Goal: Information Seeking & Learning: Learn about a topic

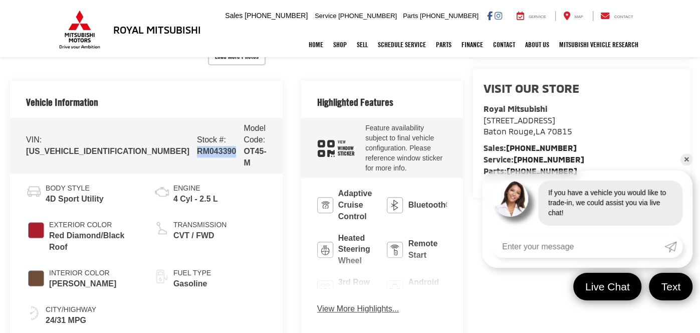
scroll to position [432, 0]
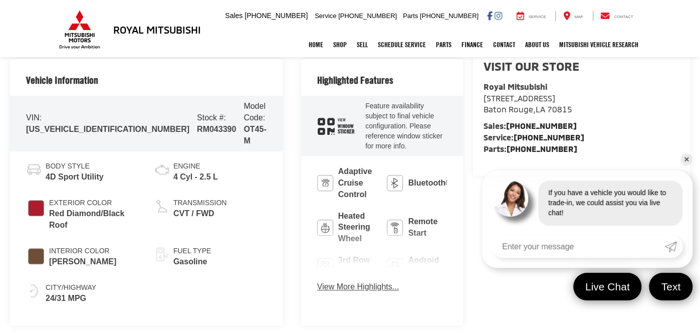
click at [235, 136] on div "Vehicle Information VIN: JA4J3WA85SZ043390 Stock #: RM043390 Model Code: OT45-M…" at bounding box center [236, 192] width 453 height 267
click at [690, 161] on link "✕" at bounding box center [686, 159] width 12 height 12
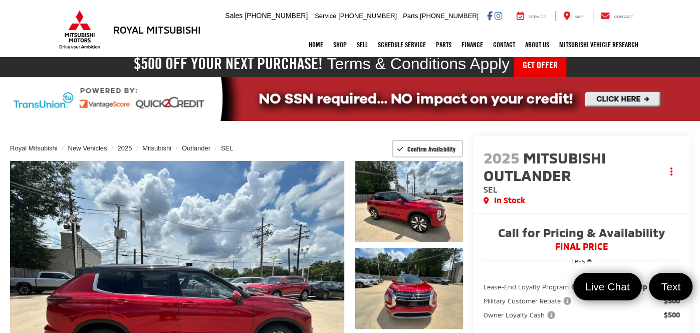
scroll to position [0, 0]
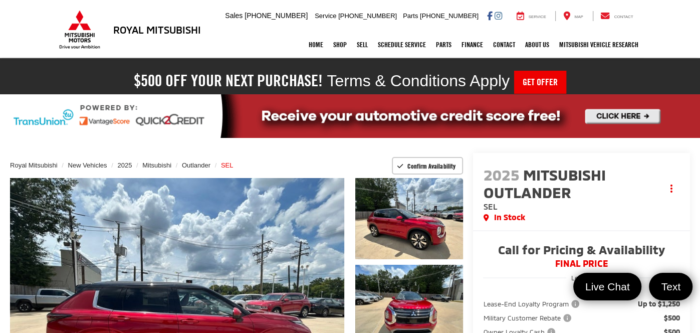
click at [225, 168] on span "SEL" at bounding box center [227, 165] width 13 height 8
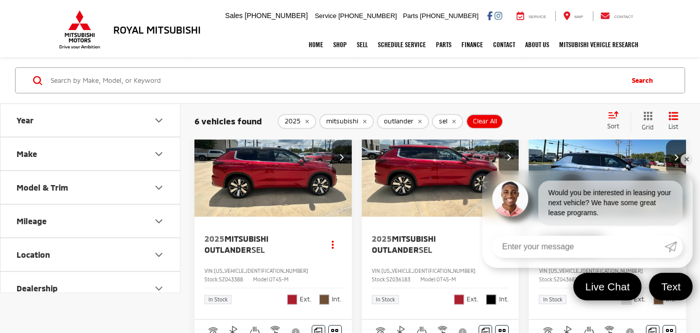
scroll to position [613, 0]
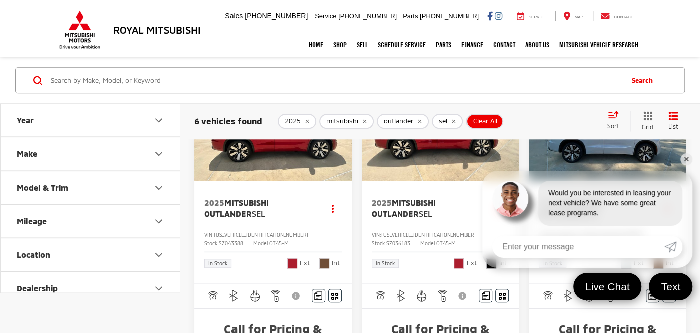
click at [683, 160] on link "✕" at bounding box center [686, 159] width 12 height 12
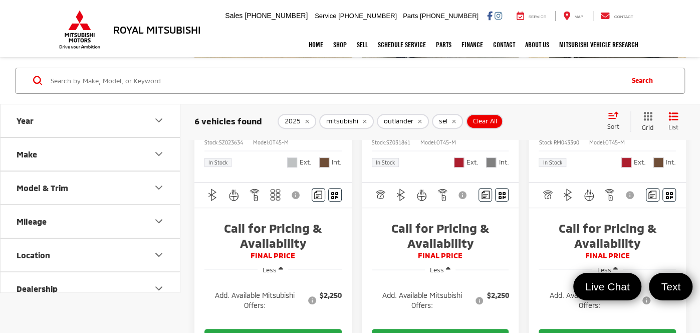
scroll to position [180, 0]
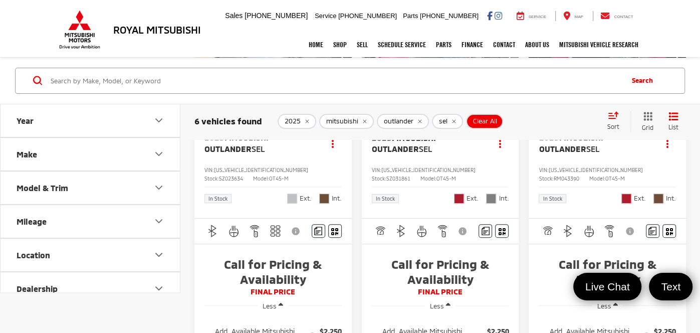
click at [594, 171] on span "[US_VEHICLE_IDENTIFICATION_NUMBER]" at bounding box center [595, 170] width 94 height 6
click at [590, 148] on span "SEL" at bounding box center [593, 149] width 14 height 10
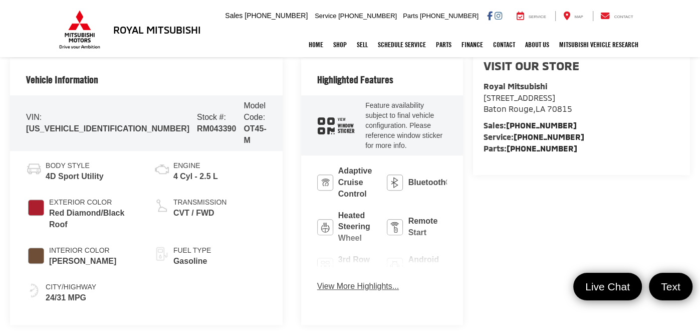
click at [317, 281] on button "View More Highlights..." at bounding box center [358, 287] width 82 height 12
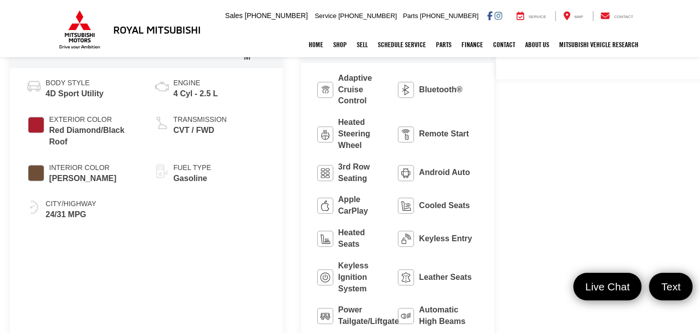
scroll to position [545, 0]
